Goal: Transaction & Acquisition: Purchase product/service

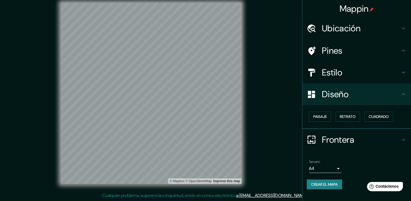
click at [203, 18] on div "Ubicación" at bounding box center [357, 28] width 109 height 22
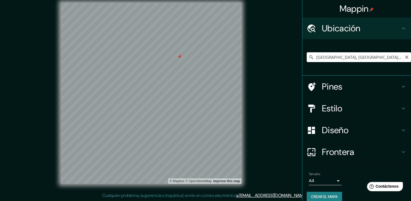
click at [203, 56] on input "Saltillo, Coahuila de Zaragoza, México" at bounding box center [359, 57] width 104 height 10
type input "[GEOGRAPHIC_DATA], [GEOGRAPHIC_DATA][PERSON_NAME], [GEOGRAPHIC_DATA]"
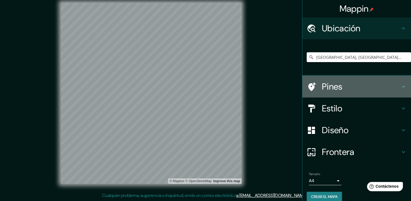
click at [203, 88] on h4 "Pines" at bounding box center [361, 86] width 78 height 11
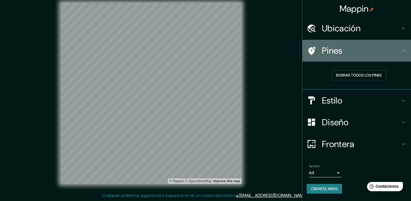
click at [203, 53] on h4 "Pines" at bounding box center [361, 50] width 78 height 11
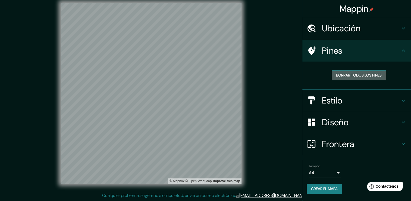
click at [203, 73] on font "Borrar todos los pines" at bounding box center [359, 75] width 46 height 7
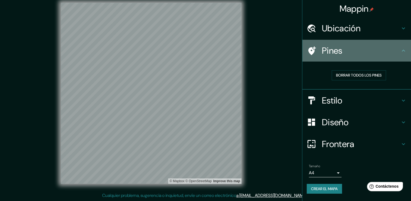
click at [203, 52] on h4 "Pines" at bounding box center [361, 50] width 78 height 11
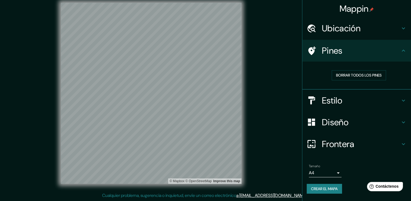
click at [203, 49] on div "Pines" at bounding box center [357, 51] width 109 height 22
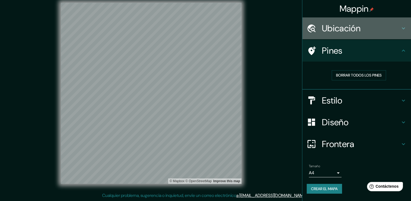
click at [203, 29] on h4 "Ubicación" at bounding box center [361, 28] width 78 height 11
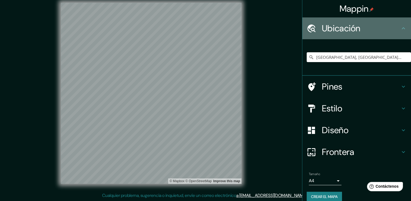
click at [203, 30] on icon at bounding box center [403, 28] width 7 height 7
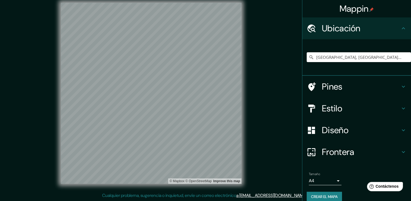
click at [203, 85] on icon at bounding box center [403, 86] width 7 height 7
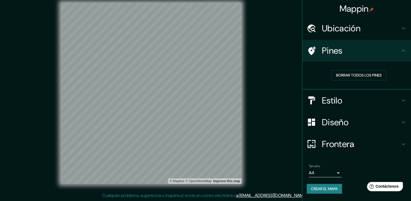
click at [203, 102] on icon at bounding box center [403, 100] width 7 height 7
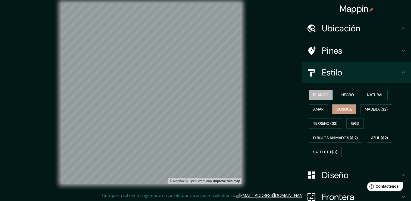
click at [203, 92] on font "Blanco" at bounding box center [320, 94] width 15 height 7
click at [203, 95] on font "Negro" at bounding box center [348, 94] width 13 height 7
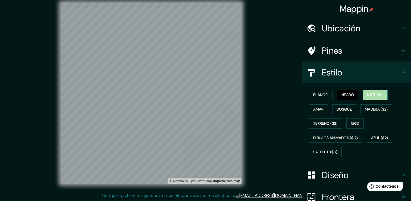
click at [203, 95] on font "Natural" at bounding box center [375, 94] width 16 height 7
click at [203, 107] on font "Amar" at bounding box center [318, 109] width 10 height 7
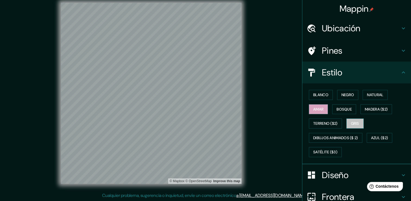
click at [203, 122] on font "Gris" at bounding box center [355, 123] width 8 height 7
click at [203, 106] on font "Madera ($2)" at bounding box center [376, 109] width 23 height 7
click at [203, 107] on font "Amar" at bounding box center [318, 109] width 10 height 7
click at [203, 109] on font "Bosque" at bounding box center [344, 109] width 15 height 7
click at [203, 170] on h4 "Diseño" at bounding box center [361, 174] width 78 height 11
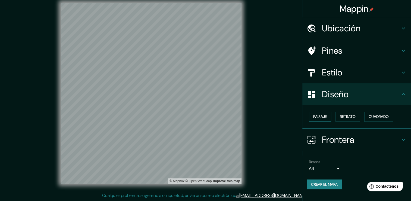
click at [203, 117] on font "Paisaje" at bounding box center [320, 116] width 14 height 7
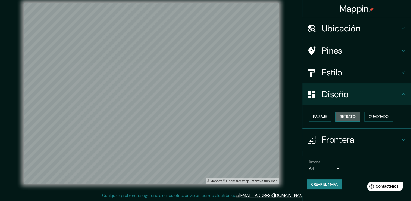
click at [203, 119] on font "Retrato" at bounding box center [348, 116] width 16 height 7
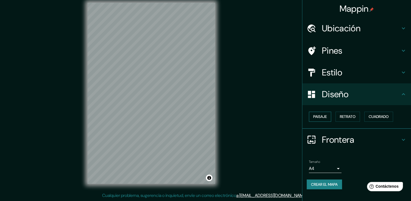
click at [203, 115] on font "Paisaje" at bounding box center [320, 116] width 14 height 7
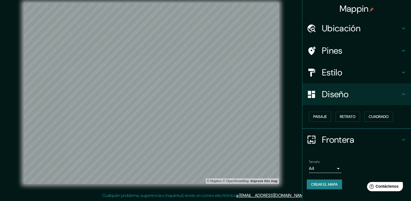
click at [203, 138] on h4 "Frontera" at bounding box center [361, 139] width 78 height 11
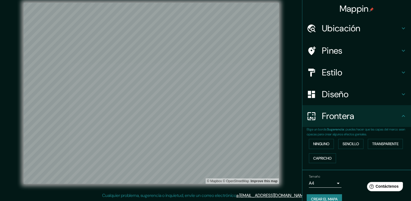
click at [203, 148] on div "Ninguno Sencillo Transparente Capricho" at bounding box center [359, 150] width 104 height 29
click at [203, 142] on font "Sencillo" at bounding box center [351, 143] width 17 height 7
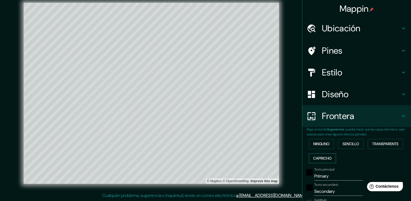
click at [203, 155] on font "Capricho" at bounding box center [322, 158] width 18 height 7
click at [203, 143] on font "Transparente" at bounding box center [385, 143] width 26 height 7
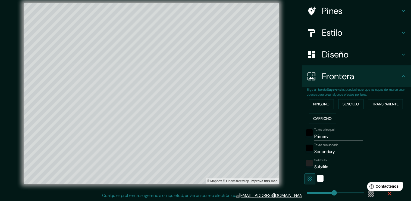
scroll to position [41, 0]
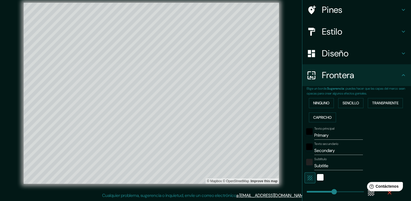
click at [203, 135] on input "Primary" at bounding box center [339, 135] width 49 height 9
drag, startPoint x: 330, startPoint y: 135, endPoint x: 294, endPoint y: 135, distance: 36.7
click at [203, 135] on div "Mappin Ubicación Saltillo, Coahuila de Zaragoza, 25020, México Saltillo Coahuil…" at bounding box center [205, 97] width 411 height 207
type input "C"
type input "451"
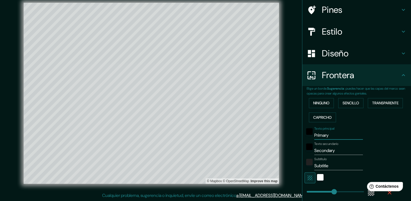
type input "75"
type input "Co"
type input "451"
type input "75"
type input "Col"
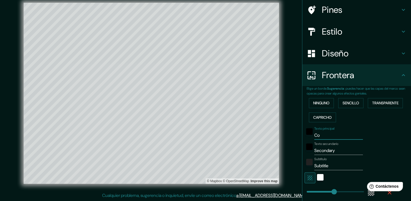
type input "451"
type input "75"
type input "Colo"
type input "451"
type input "75"
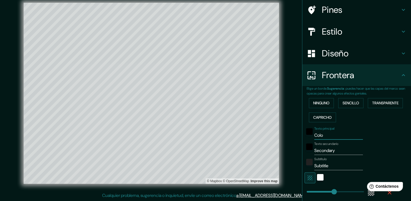
type input "Colon"
type input "451"
type input "75"
type input "Coloni"
type input "451"
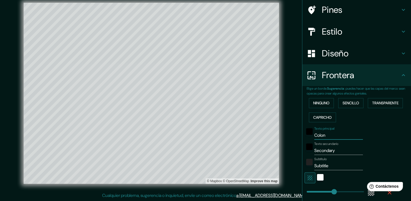
type input "75"
type input "Colonia"
type input "451"
type input "75"
type input "Colonia"
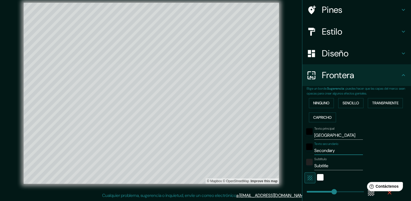
drag, startPoint x: 334, startPoint y: 151, endPoint x: 297, endPoint y: 148, distance: 37.1
click at [203, 148] on div "Mappin Ubicación Saltillo, Coahuila de Zaragoza, 25020, México Saltillo Coahuil…" at bounding box center [205, 97] width 411 height 207
type input "Z"
type input "451"
type input "75"
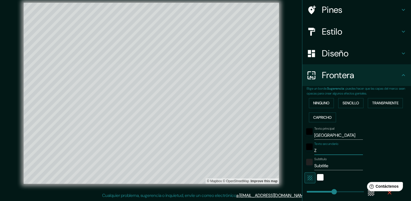
type input "Za"
type input "451"
type input "75"
type input "Zap"
type input "451"
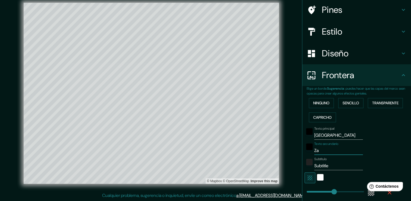
type input "75"
type input "Zapa"
type input "451"
type input "75"
type input "Zapal"
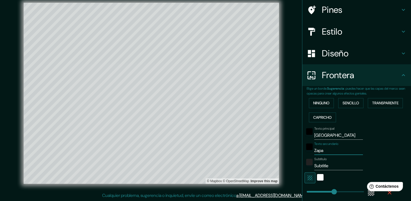
type input "451"
type input "75"
type input "Zapali"
type input "451"
type input "75"
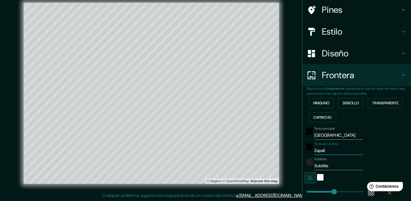
type input "Zapalin"
type input "451"
type input "75"
type input "Zapalina"
type input "451"
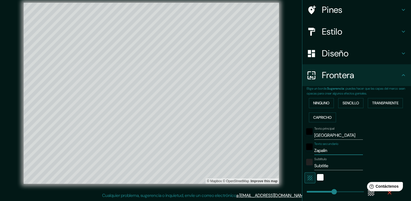
type input "75"
type input "Zapalinam"
type input "451"
type input "75"
type input "Zapalinamé"
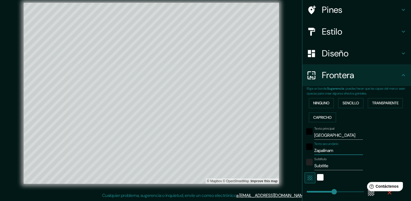
type input "451"
type input "75"
type input "Zapalinamé"
drag, startPoint x: 329, startPoint y: 167, endPoint x: 310, endPoint y: 167, distance: 19.0
click at [203, 167] on div "Subtítulo Subtitle" at bounding box center [349, 163] width 89 height 13
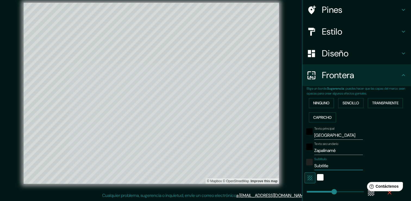
type input "451"
type input "75"
click at [203, 175] on div "Blanco" at bounding box center [320, 177] width 7 height 7
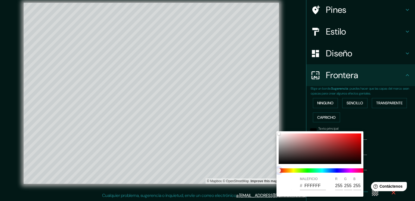
type input "451"
type input "75"
type input "451"
type input "75"
type input "451"
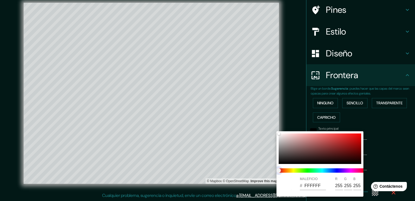
type input "75"
type input "451"
type input "75"
type input "451"
type input "75"
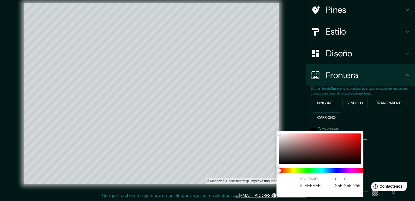
type input "451"
type input "75"
type input "451"
type input "75"
type input "451"
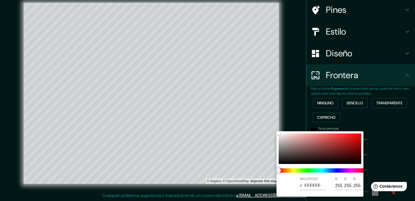
type input "75"
type input "451"
type input "75"
type input "451"
type input "75"
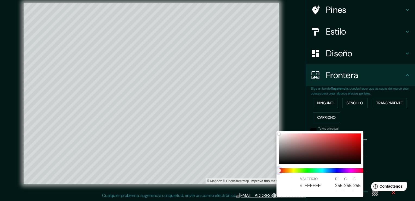
drag, startPoint x: 293, startPoint y: 170, endPoint x: 303, endPoint y: 170, distance: 10.3
click at [203, 170] on span at bounding box center [322, 170] width 87 height 4
type input "451"
type input "75"
type input "451"
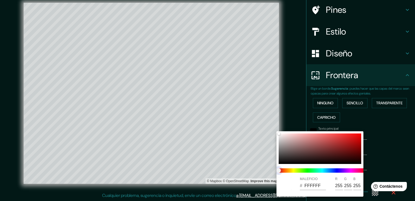
type input "75"
click at [203, 170] on span at bounding box center [322, 170] width 87 height 4
type input "451"
type input "75"
type input "451"
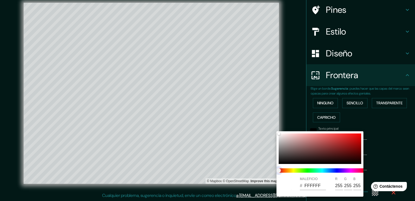
type input "75"
type input "451"
type input "75"
type input "451"
type input "75"
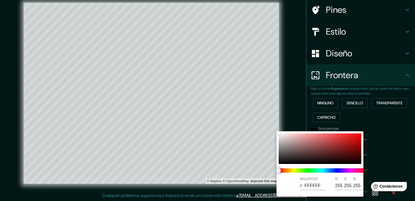
type input "451"
type input "75"
type input "451"
type input "75"
type input "451"
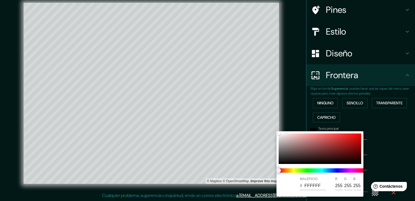
type input "75"
type input "451"
type input "75"
type input "451"
type input "75"
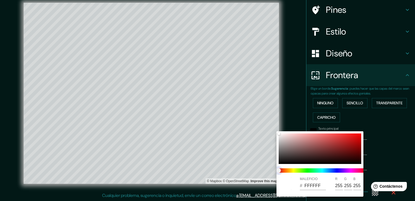
type input "451"
type input "75"
drag, startPoint x: 283, startPoint y: 169, endPoint x: 315, endPoint y: 161, distance: 33.2
click at [203, 161] on div "MALEFICIO # FFFFFF R 255 G 255 B 255" at bounding box center [320, 163] width 87 height 65
type input "451"
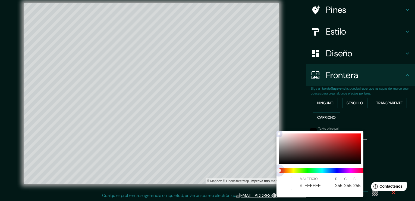
type input "75"
type input "130B0B"
type input "19"
type input "11"
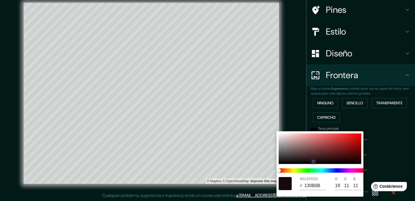
type input "451"
type input "75"
type input "715757"
type input "113"
type input "87"
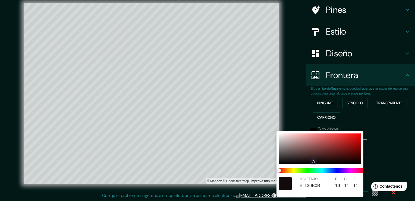
type input "87"
type input "451"
type input "75"
type input "8B7272"
type input "139"
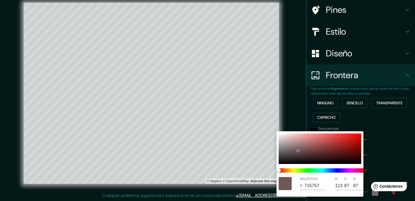
type input "114"
type input "451"
type input "75"
type input "967F7F"
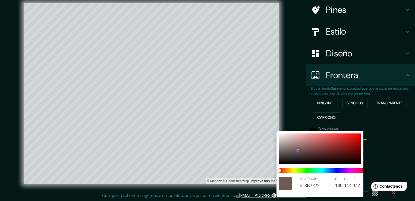
type input "150"
type input "127"
type input "451"
type input "75"
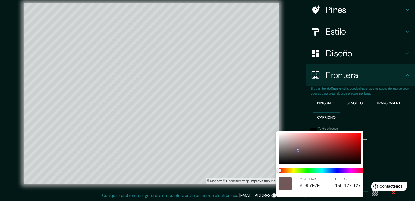
type input "A28B8B"
type input "162"
type input "139"
type input "451"
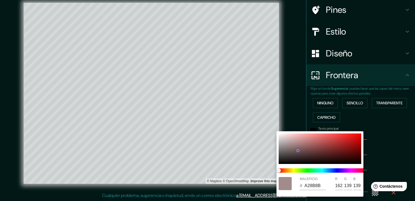
type input "75"
type input "B29B9B"
type input "178"
type input "155"
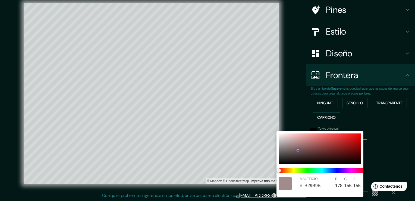
type input "451"
type input "75"
type input "B6A0A0"
type input "182"
type input "160"
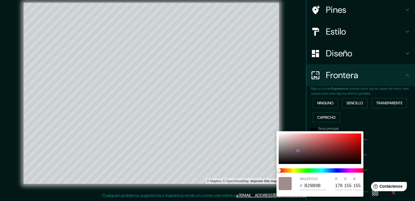
type input "160"
type input "451"
type input "75"
type input "BBA6A6"
type input "187"
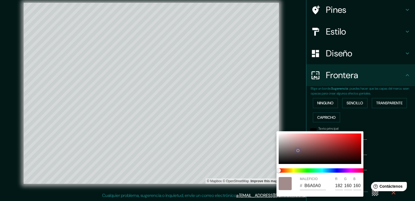
type input "166"
type input "451"
type input "75"
type input "C2ADAD"
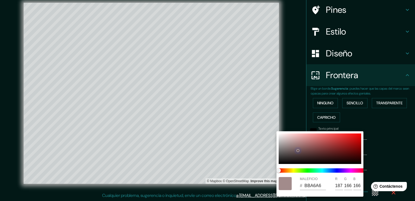
type input "194"
type input "173"
type input "451"
type input "75"
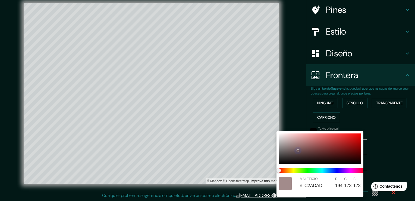
type input "C6B3B3"
type input "198"
type input "179"
type input "451"
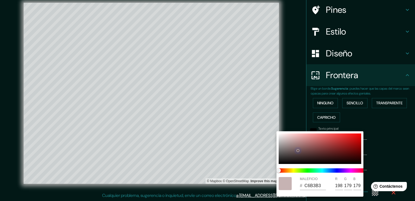
type input "75"
type input "D0BEBE"
type input "208"
type input "190"
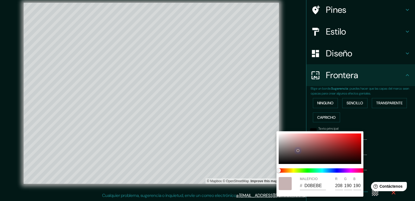
type input "451"
type input "75"
type input "D7C6C6"
type input "215"
type input "198"
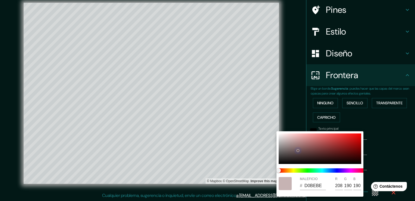
type input "198"
type input "451"
type input "75"
type input "E0D2D2"
type input "224"
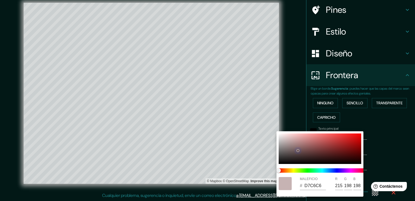
type input "210"
type input "451"
type input "75"
type input "E4D8D8"
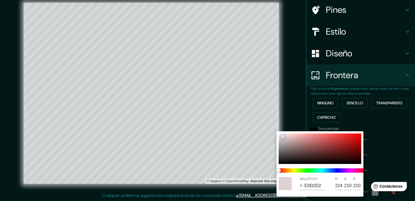
type input "228"
type input "216"
type input "451"
type input "75"
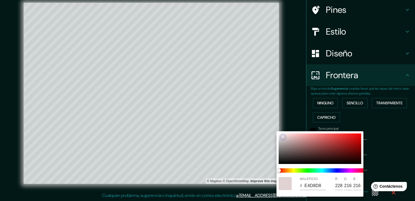
type input "E4DADA"
type input "218"
type input "451"
type input "75"
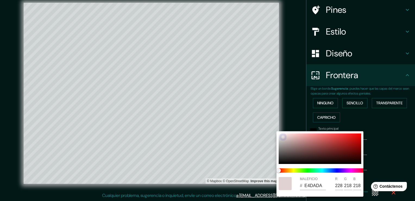
type input "E9E0E0"
type input "233"
type input "224"
type input "451"
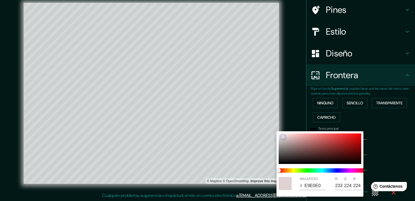
type input "75"
type input "F0E8E8"
drag, startPoint x: 313, startPoint y: 158, endPoint x: 277, endPoint y: 123, distance: 50.4
click at [203, 123] on div "MALEFICIO # F4EAEA R 244 G 234 B 234" at bounding box center [207, 100] width 415 height 201
click at [203, 143] on div at bounding box center [207, 100] width 415 height 201
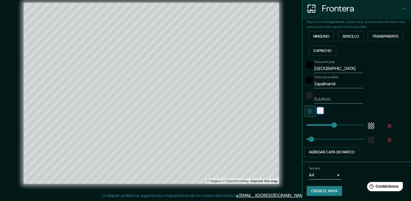
scroll to position [108, 0]
drag, startPoint x: 331, startPoint y: 125, endPoint x: 312, endPoint y: 125, distance: 18.8
drag, startPoint x: 312, startPoint y: 125, endPoint x: 335, endPoint y: 125, distance: 22.6
drag, startPoint x: 311, startPoint y: 138, endPoint x: 317, endPoint y: 138, distance: 6.6
drag, startPoint x: 317, startPoint y: 138, endPoint x: 305, endPoint y: 138, distance: 12.0
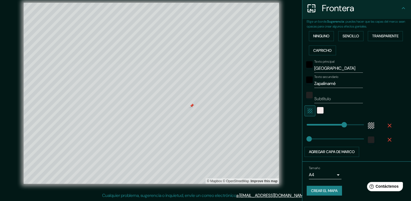
click at [189, 3] on div at bounding box center [152, 3] width 256 height 0
click at [203, 150] on button "Agregar capa de marco" at bounding box center [332, 152] width 55 height 10
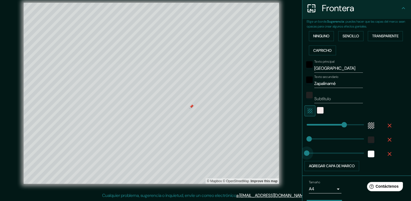
drag, startPoint x: 309, startPoint y: 152, endPoint x: 291, endPoint y: 150, distance: 18.0
click at [203, 151] on icon "button" at bounding box center [390, 153] width 7 height 7
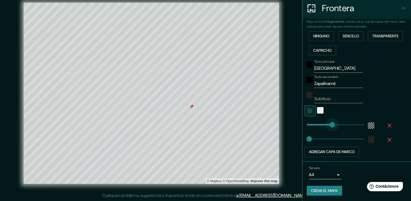
drag, startPoint x: 342, startPoint y: 123, endPoint x: 327, endPoint y: 123, distance: 15.0
drag, startPoint x: 327, startPoint y: 123, endPoint x: 317, endPoint y: 123, distance: 10.1
click at [203, 110] on div "color-F4EAEA" at bounding box center [320, 110] width 7 height 7
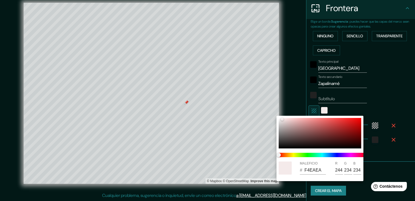
click at [203, 107] on div at bounding box center [207, 100] width 415 height 201
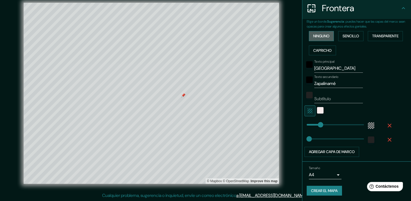
click at [203, 34] on button "Ninguno" at bounding box center [321, 36] width 25 height 10
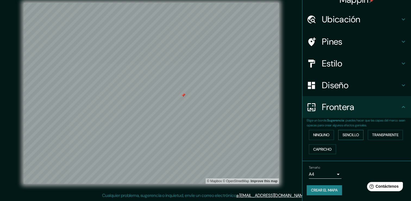
click at [203, 135] on font "Sencillo" at bounding box center [351, 134] width 17 height 7
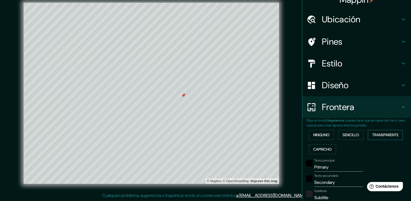
click at [203, 135] on font "Transparente" at bounding box center [385, 134] width 26 height 7
click at [203, 146] on font "Capricho" at bounding box center [322, 149] width 18 height 7
click at [203, 133] on font "Sencillo" at bounding box center [351, 134] width 17 height 7
click at [203, 147] on font "Capricho" at bounding box center [322, 149] width 18 height 7
click at [203, 133] on font "Ninguno" at bounding box center [321, 134] width 16 height 7
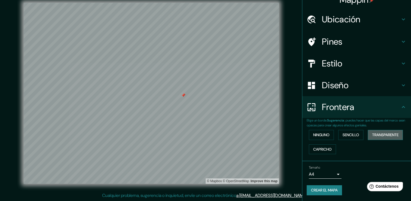
click at [203, 132] on font "Transparente" at bounding box center [385, 134] width 26 height 7
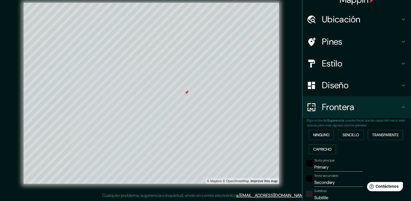
click at [187, 92] on div at bounding box center [187, 92] width 4 height 4
click at [162, 77] on div at bounding box center [163, 77] width 4 height 4
click at [203, 85] on h4 "Diseño" at bounding box center [361, 85] width 78 height 11
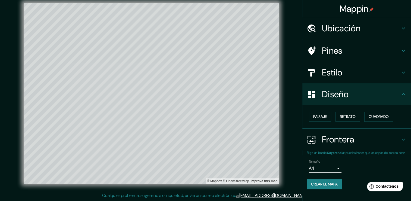
scroll to position [0, 0]
click at [203, 116] on font "Retrato" at bounding box center [348, 116] width 16 height 7
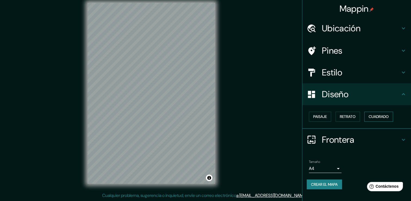
click at [203, 117] on font "Cuadrado" at bounding box center [379, 116] width 20 height 7
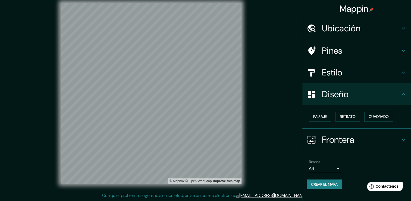
click at [203, 138] on h4 "Frontera" at bounding box center [361, 139] width 78 height 11
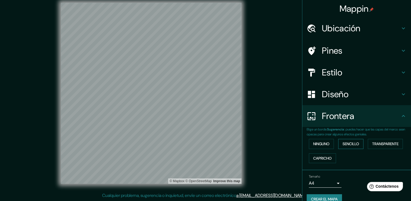
click at [203, 143] on font "Sencillo" at bounding box center [351, 143] width 17 height 7
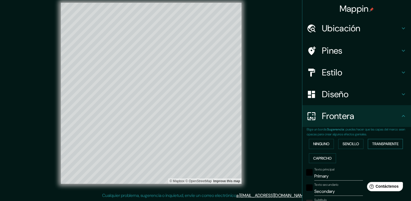
click at [203, 141] on font "Transparente" at bounding box center [385, 143] width 26 height 7
click at [203, 178] on input "Primary" at bounding box center [339, 176] width 49 height 9
drag, startPoint x: 328, startPoint y: 178, endPoint x: 300, endPoint y: 181, distance: 27.8
drag, startPoint x: 300, startPoint y: 181, endPoint x: 343, endPoint y: 187, distance: 43.7
click at [203, 187] on input "Secondary" at bounding box center [339, 191] width 49 height 9
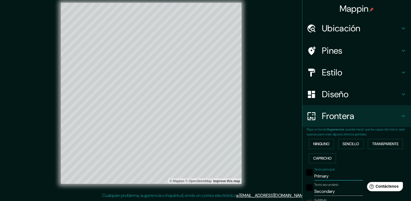
drag, startPoint x: 336, startPoint y: 178, endPoint x: 295, endPoint y: 177, distance: 41.6
click at [203, 177] on div "Mappin Ubicación Saltillo, Coahuila de Zaragoza, 25020, México Saltillo Coahuil…" at bounding box center [205, 97] width 411 height 207
drag, startPoint x: 335, startPoint y: 191, endPoint x: 294, endPoint y: 187, distance: 41.2
click at [203, 187] on div "Mappin Ubicación Saltillo, Coahuila de Zaragoza, 25020, México Saltillo Coahuil…" at bounding box center [205, 97] width 411 height 207
click at [203, 68] on div "© Mapbox © OpenStreetMap Improve this map" at bounding box center [151, 93] width 370 height 181
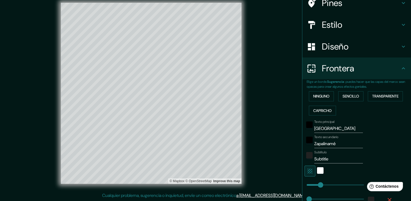
scroll to position [48, 0]
drag, startPoint x: 334, startPoint y: 161, endPoint x: 292, endPoint y: 168, distance: 42.4
click at [203, 168] on div "Mappin Ubicación Saltillo, Coahuila de Zaragoza, 25020, México Saltillo Coahuil…" at bounding box center [205, 97] width 411 height 207
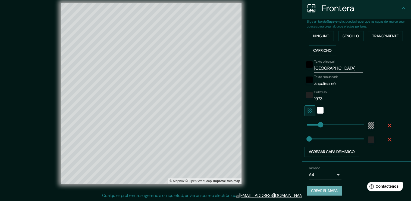
click at [203, 188] on font "Crear el mapa" at bounding box center [324, 190] width 27 height 7
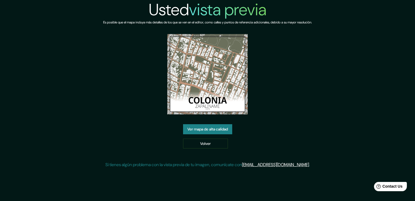
click at [214, 132] on link "Ver mapa de alta calidad" at bounding box center [207, 129] width 49 height 10
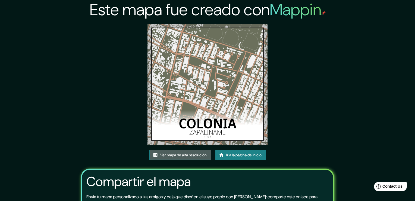
click at [193, 151] on font "Ver mapa de alta resolución" at bounding box center [183, 154] width 46 height 7
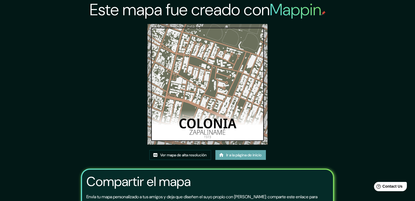
click at [247, 151] on font "Ir a la página de inicio" at bounding box center [243, 154] width 35 height 7
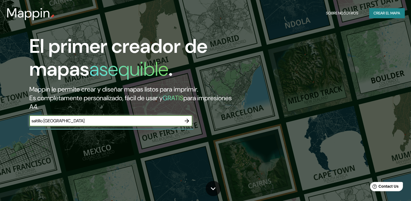
type input "saltillo coahuila"
click at [185, 118] on icon "button" at bounding box center [187, 120] width 7 height 7
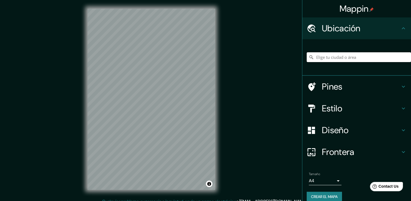
click at [365, 57] on input "Elige tu ciudad o área" at bounding box center [359, 57] width 104 height 10
type input "[GEOGRAPHIC_DATA], [GEOGRAPHIC_DATA][PERSON_NAME], [GEOGRAPHIC_DATA]"
click at [333, 130] on h4 "Diseño" at bounding box center [361, 130] width 78 height 11
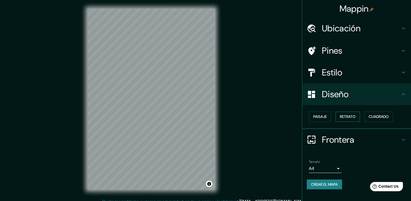
click at [352, 119] on font "Retrato" at bounding box center [348, 116] width 16 height 7
click at [387, 114] on font "Cuadrado" at bounding box center [379, 116] width 20 height 7
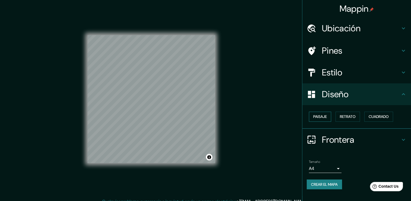
click at [326, 116] on font "Paisaje" at bounding box center [320, 116] width 14 height 7
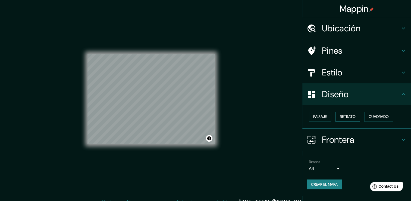
click at [345, 117] on font "Retrato" at bounding box center [348, 116] width 16 height 7
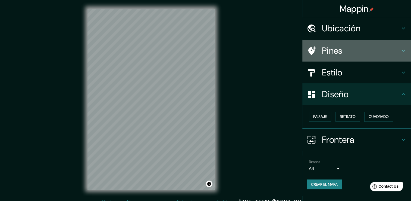
click at [333, 61] on div "Pines" at bounding box center [357, 51] width 109 height 22
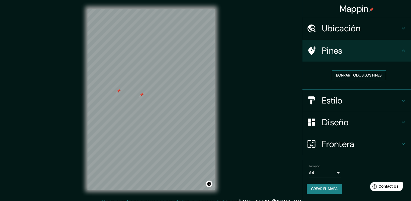
click at [343, 80] on button "Borrar todos los pines" at bounding box center [359, 75] width 54 height 10
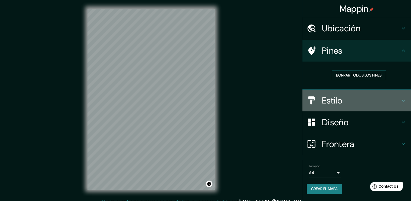
click at [328, 100] on h4 "Estilo" at bounding box center [361, 100] width 78 height 11
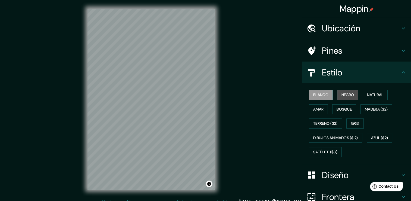
click at [342, 96] on font "Negro" at bounding box center [348, 94] width 13 height 7
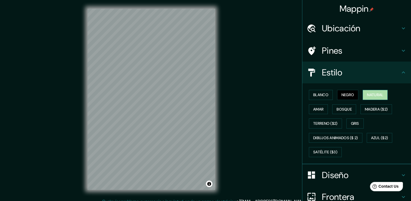
click at [375, 95] on font "Natural" at bounding box center [375, 94] width 16 height 7
click at [319, 105] on button "Amar" at bounding box center [318, 109] width 19 height 10
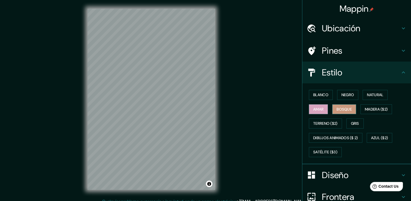
click at [343, 107] on font "Bosque" at bounding box center [344, 109] width 15 height 7
click at [371, 107] on font "Madera ($2)" at bounding box center [376, 109] width 23 height 7
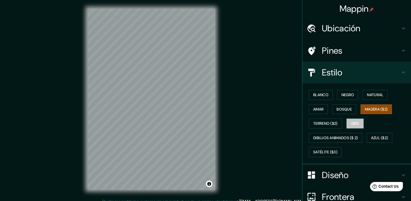
click at [347, 122] on button "Gris" at bounding box center [355, 123] width 17 height 10
click at [332, 150] on font "Satélite ($3)" at bounding box center [325, 151] width 24 height 7
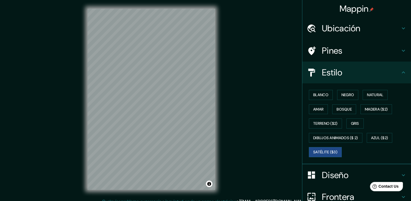
click at [364, 135] on div "Blanco Negro Natural Amar Bosque Madera ($2) Terreno ($2) Gris Dibujos animados…" at bounding box center [359, 124] width 104 height 72
click at [349, 136] on font "Dibujos animados ($ 2)" at bounding box center [335, 137] width 45 height 7
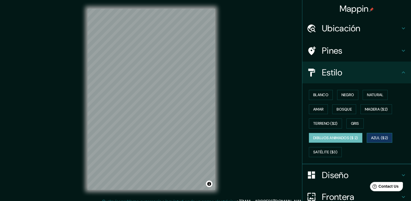
click at [389, 135] on button "Azul ($2)" at bounding box center [380, 138] width 26 height 10
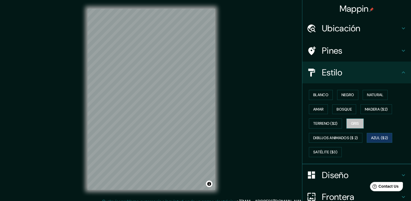
click at [357, 123] on font "Gris" at bounding box center [355, 123] width 8 height 7
click at [365, 108] on font "Madera ($2)" at bounding box center [376, 109] width 23 height 7
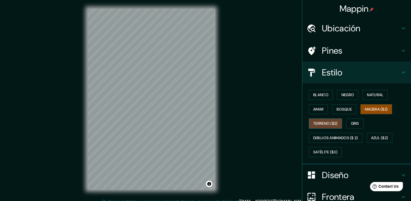
click at [331, 121] on font "Terreno ($2)" at bounding box center [325, 123] width 24 height 7
click at [351, 122] on font "Gris" at bounding box center [355, 123] width 8 height 7
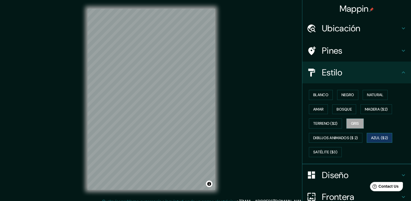
click at [380, 135] on font "Azul ($2)" at bounding box center [379, 137] width 17 height 7
click at [384, 109] on font "Madera ($2)" at bounding box center [376, 109] width 23 height 7
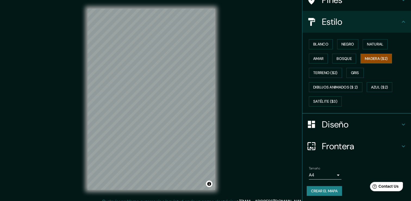
click at [353, 123] on h4 "Diseño" at bounding box center [361, 124] width 78 height 11
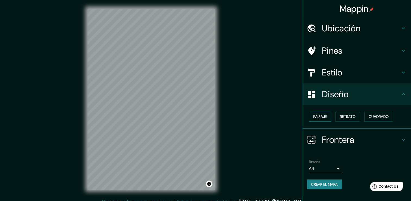
click at [330, 118] on button "Paisaje" at bounding box center [320, 116] width 22 height 10
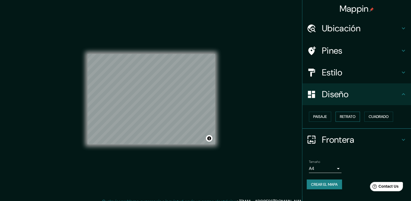
click at [348, 116] on font "Retrato" at bounding box center [348, 116] width 16 height 7
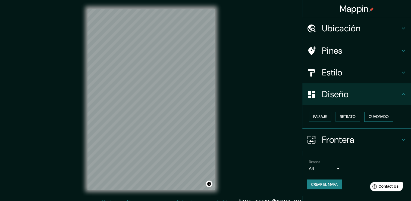
click at [378, 116] on font "Cuadrado" at bounding box center [379, 116] width 20 height 7
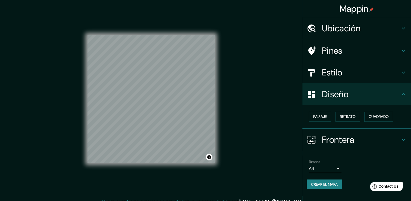
click at [356, 70] on h4 "Estilo" at bounding box center [361, 72] width 78 height 11
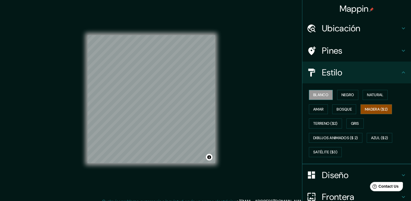
click at [322, 97] on font "Blanco" at bounding box center [320, 94] width 15 height 7
click at [385, 106] on font "Madera ($2)" at bounding box center [376, 109] width 23 height 7
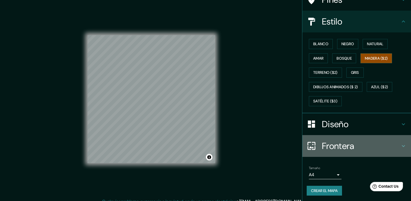
click at [340, 148] on h4 "Frontera" at bounding box center [361, 145] width 78 height 11
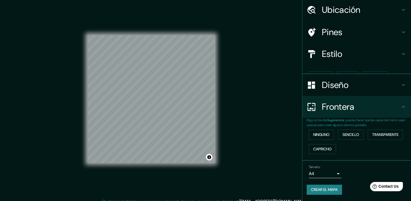
scroll to position [9, 0]
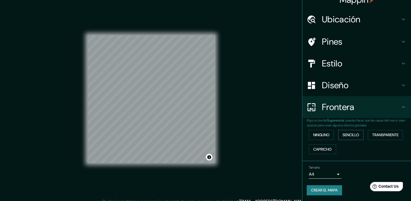
click at [348, 133] on font "Sencillo" at bounding box center [351, 134] width 17 height 7
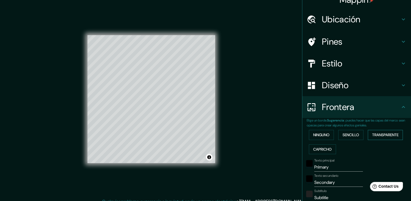
click at [372, 134] on font "Transparente" at bounding box center [385, 134] width 26 height 7
click at [319, 150] on font "Capricho" at bounding box center [322, 149] width 18 height 7
click at [376, 136] on font "Transparente" at bounding box center [385, 134] width 26 height 7
drag, startPoint x: 337, startPoint y: 165, endPoint x: 274, endPoint y: 166, distance: 63.1
click at [274, 166] on div "Mappin Ubicación Saltillo, Coahuila de Zaragoza, 25020, México Saltillo Coahuil…" at bounding box center [205, 103] width 411 height 207
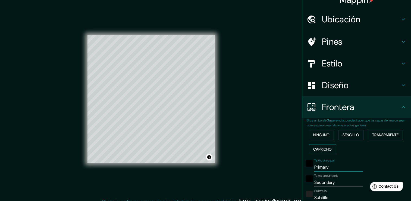
type input "c"
type input "226"
type input "38"
type input "co"
type input "226"
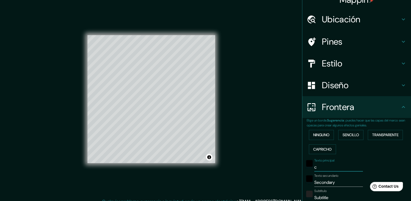
type input "38"
type input "col"
type input "226"
type input "38"
type input "colo"
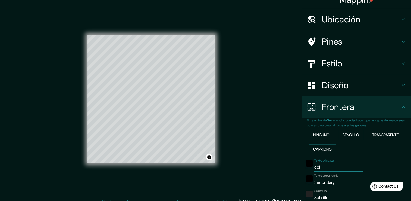
type input "226"
type input "38"
type input "colon"
type input "226"
type input "38"
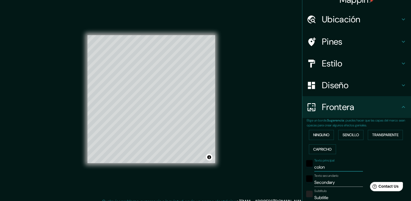
type input "coloni"
type input "226"
type input "38"
type input "[GEOGRAPHIC_DATA]"
type input "226"
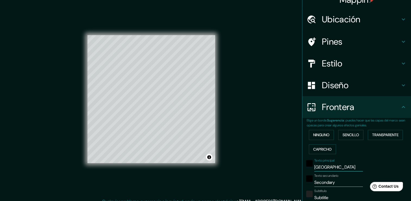
type input "38"
type input "[GEOGRAPHIC_DATA]"
drag, startPoint x: 344, startPoint y: 180, endPoint x: 269, endPoint y: 181, distance: 75.3
click at [269, 181] on div "Mappin Ubicación Saltillo, Coahuila de Zaragoza, 25020, México Saltillo Coahuil…" at bounding box center [205, 103] width 411 height 207
type input "z"
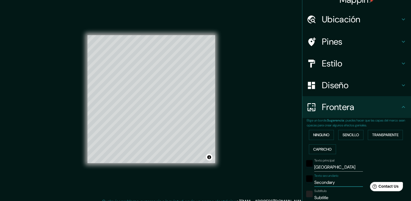
type input "226"
type input "38"
type input "za"
type input "226"
type input "38"
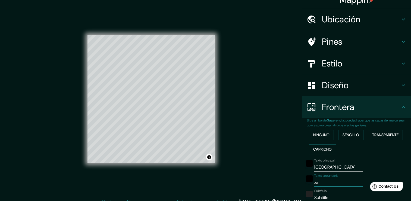
type input "zap"
type input "226"
type input "38"
type input "zapa"
type input "226"
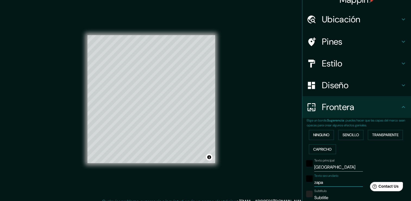
type input "38"
type input "zapal"
type input "226"
type input "38"
type input "zapali"
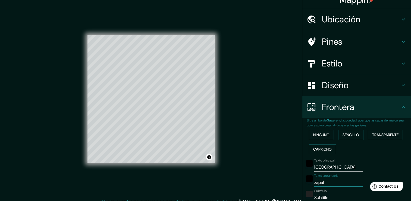
type input "226"
type input "38"
type input "zapalin"
type input "226"
type input "38"
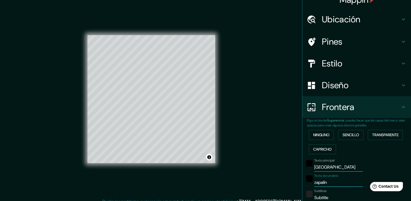
type input "zapalina"
type input "226"
type input "38"
type input "zapalinam"
type input "226"
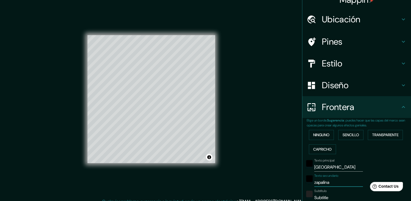
type input "38"
type input "zapalinamé"
type input "226"
type input "38"
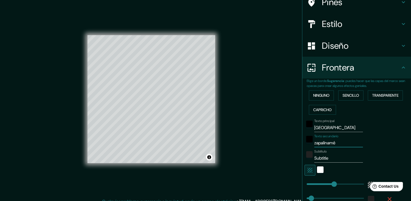
scroll to position [49, 0]
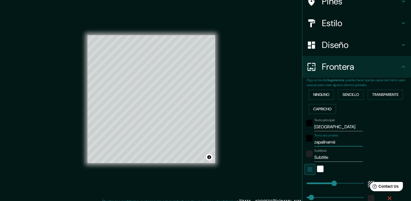
type input "zapalinamé"
drag, startPoint x: 328, startPoint y: 154, endPoint x: 304, endPoint y: 156, distance: 24.8
click at [305, 156] on div "Subtítulo Subtitle" at bounding box center [349, 154] width 89 height 13
type input "1"
type input "226"
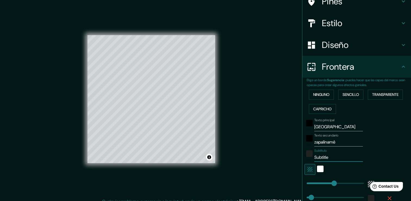
type input "38"
type input "19"
type input "226"
type input "38"
type input "197"
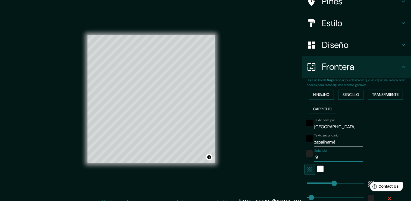
type input "226"
type input "38"
type input "1973"
type input "226"
type input "38"
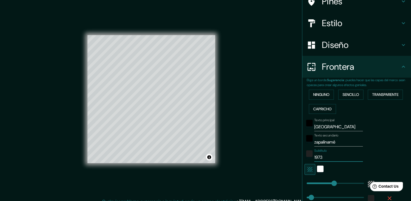
type input "1973"
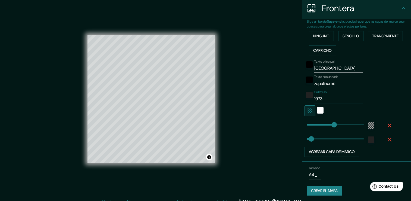
type input "170"
type input "38"
type input "104"
type input "38"
type input "50"
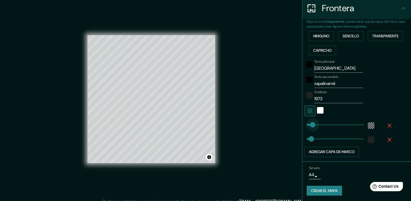
type input "38"
type input "193"
type input "38"
type input "119"
type input "38"
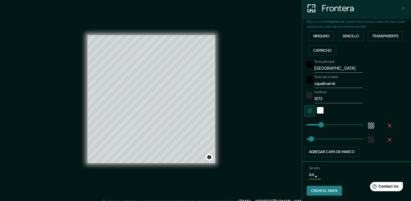
type input "119"
click at [173, 77] on div at bounding box center [173, 76] width 4 height 4
click at [267, 102] on div "Mappin Ubicación Saltillo, Coahuila de Zaragoza, 25020, México Saltillo Coahuil…" at bounding box center [205, 103] width 411 height 207
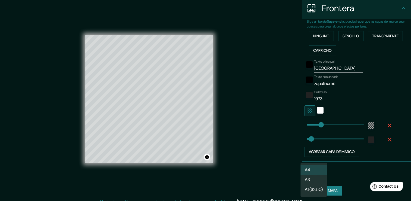
click at [313, 175] on body "Mappin Ubicación Saltillo, Coahuila de Zaragoza, 25020, México Saltillo Coahuil…" at bounding box center [205, 100] width 411 height 201
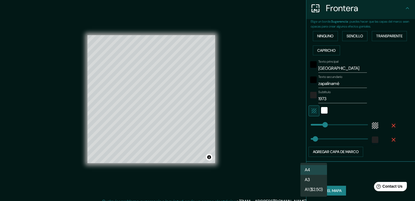
click at [315, 181] on li "A3" at bounding box center [314, 180] width 27 height 10
type input "a4"
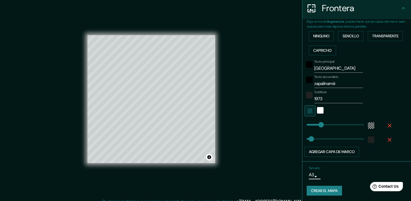
type input "153"
type input "119"
type input "28"
click at [368, 139] on div "color-222222" at bounding box center [371, 139] width 7 height 7
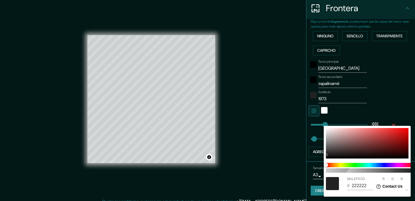
click at [321, 112] on div at bounding box center [207, 100] width 415 height 201
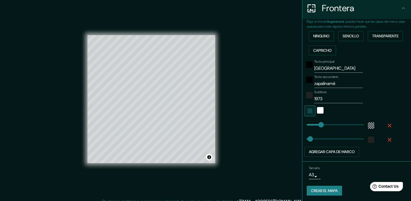
click at [319, 110] on div at bounding box center [321, 110] width 10 height 11
click at [317, 110] on div "Blanco" at bounding box center [320, 110] width 7 height 7
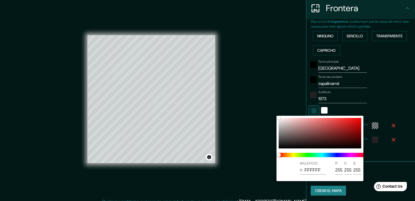
click at [389, 91] on div at bounding box center [207, 100] width 415 height 201
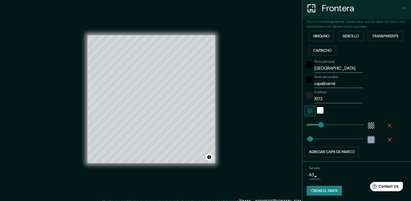
click at [368, 141] on div "color-222222" at bounding box center [371, 139] width 7 height 7
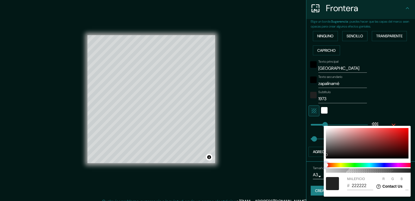
type input "119"
type input "212121"
type input "33"
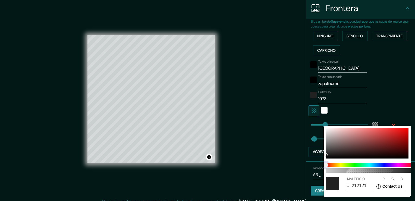
drag, startPoint x: 326, startPoint y: 164, endPoint x: 305, endPoint y: 163, distance: 20.4
click at [305, 163] on div "100 MALEFICIO # 212121 R 33 G 33 B 33" at bounding box center [207, 100] width 415 height 201
type input "119"
type input "BAB5B5"
type input "186"
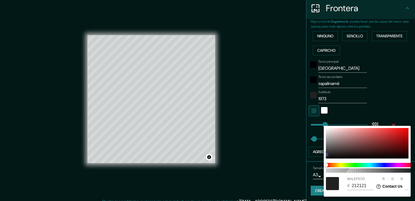
type input "181"
type input "119"
type input "C8C5C5"
type input "200"
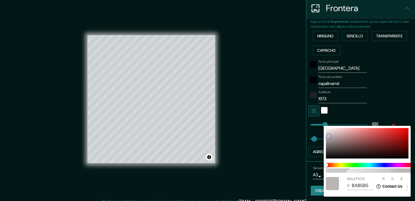
type input "197"
drag, startPoint x: 327, startPoint y: 154, endPoint x: 328, endPoint y: 135, distance: 19.6
click at [328, 135] on div at bounding box center [329, 136] width 2 height 2
type input "119"
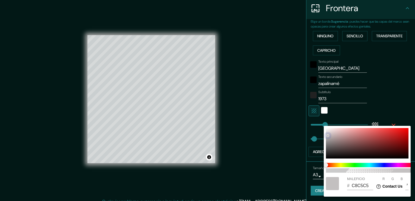
type input "C3C0C0"
type input "195"
type input "192"
type input "119"
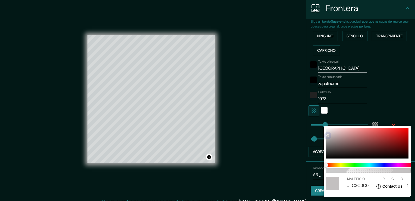
type input "EDECEC"
type input "237"
type input "236"
drag, startPoint x: 328, startPoint y: 135, endPoint x: 324, endPoint y: 113, distance: 22.1
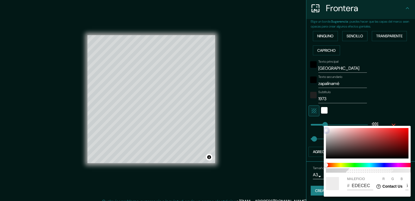
click at [324, 113] on div "100 MALEFICIO # EDECEC R 237 G 236 B 236" at bounding box center [207, 100] width 415 height 201
drag, startPoint x: 325, startPoint y: 129, endPoint x: 326, endPoint y: 122, distance: 6.8
click at [326, 122] on div "100 MALEFICIO # EDECEC R 237 G 236 B 236" at bounding box center [207, 100] width 415 height 201
click at [380, 98] on div at bounding box center [207, 100] width 415 height 201
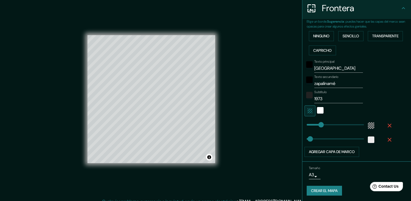
type input "197"
type input "119"
type input "1973"
click at [368, 138] on div "color-EDECEC" at bounding box center [371, 139] width 7 height 7
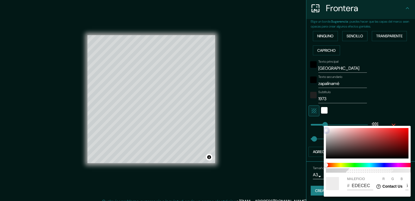
click at [326, 147] on div at bounding box center [367, 143] width 83 height 30
type input "119"
type input "5C5C5C"
type input "92"
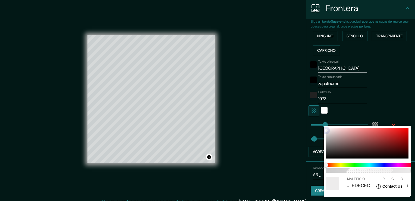
type input "92"
type input "119"
type input "292929"
type input "41"
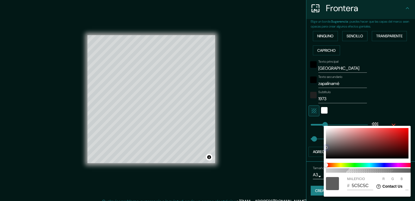
type input "41"
drag, startPoint x: 326, startPoint y: 148, endPoint x: 326, endPoint y: 160, distance: 12.8
click at [326, 160] on div "100 MALEFICIO # 292929 R 41 G 41 B 41" at bounding box center [367, 161] width 87 height 71
type input "119"
type input "0B0B0B"
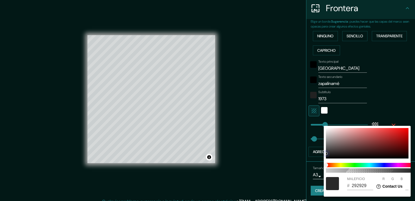
type input "11"
drag, startPoint x: 327, startPoint y: 153, endPoint x: 326, endPoint y: 170, distance: 17.2
click at [326, 170] on div "100 MALEFICIO # 0B0B0B R 11 G 11 B 11" at bounding box center [367, 161] width 87 height 71
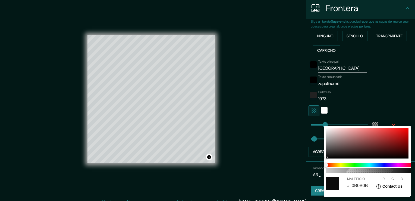
click at [388, 106] on div at bounding box center [207, 100] width 415 height 201
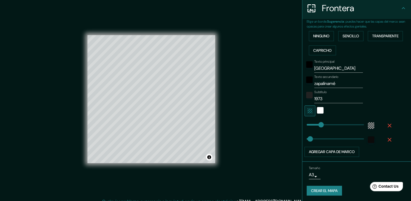
click at [333, 190] on font "Crear el mapa" at bounding box center [324, 190] width 27 height 7
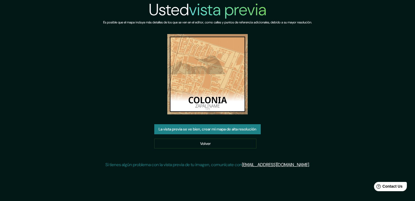
click at [219, 131] on button "La vista previa se ve bien, crear mi mapa de alta resolución" at bounding box center [207, 129] width 107 height 10
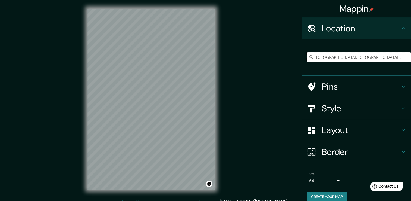
click at [371, 59] on input "[GEOGRAPHIC_DATA], [GEOGRAPHIC_DATA][PERSON_NAME], [GEOGRAPHIC_DATA]" at bounding box center [359, 57] width 104 height 10
click at [402, 59] on input "[GEOGRAPHIC_DATA], [GEOGRAPHIC_DATA][PERSON_NAME], [GEOGRAPHIC_DATA]" at bounding box center [359, 57] width 104 height 10
type input "[GEOGRAPHIC_DATA][PERSON_NAME], [GEOGRAPHIC_DATA]"
click at [362, 110] on h4 "Style" at bounding box center [361, 108] width 78 height 11
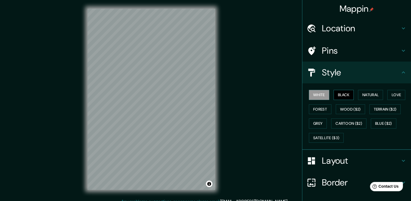
click at [345, 94] on button "Black" at bounding box center [344, 95] width 20 height 10
